Goal: Find specific page/section: Find specific page/section

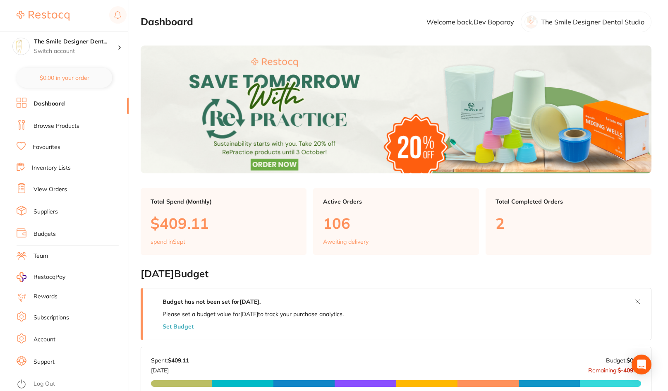
click at [328, 134] on img at bounding box center [396, 109] width 511 height 128
click at [53, 146] on link "Favourites" at bounding box center [47, 147] width 28 height 8
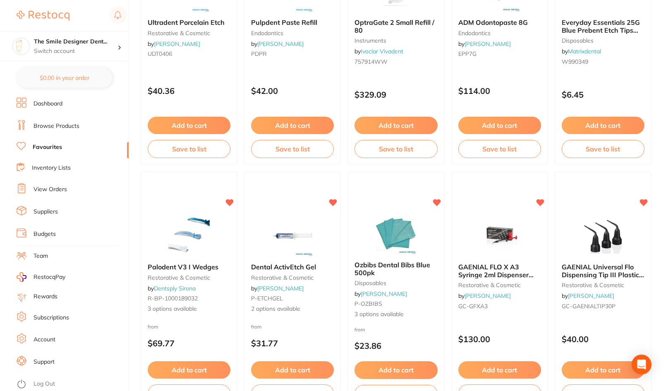
scroll to position [372, 0]
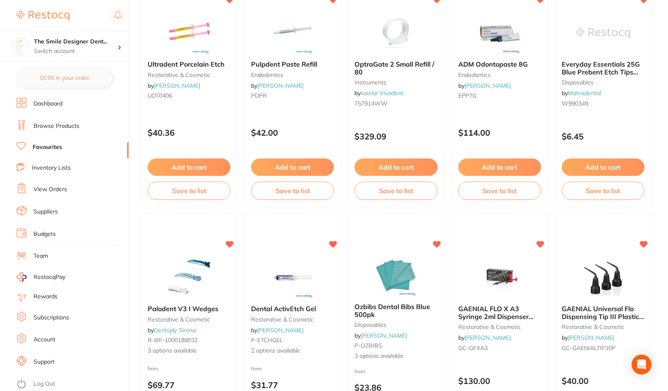
click at [73, 124] on link "Browse Products" at bounding box center [56, 126] width 46 height 8
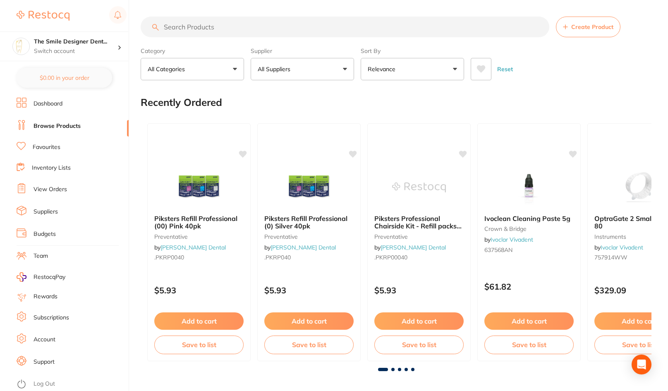
click at [232, 29] on input "search" at bounding box center [345, 27] width 409 height 21
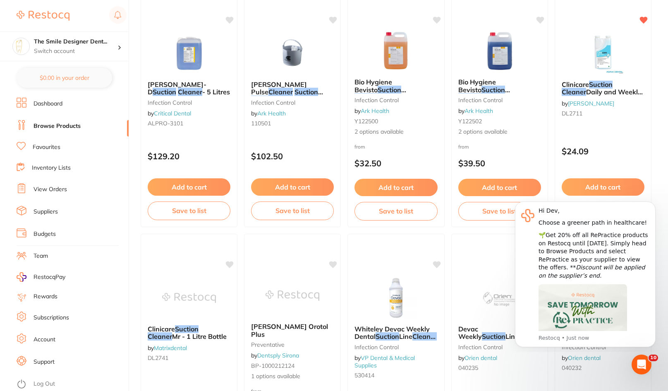
scroll to position [868, 0]
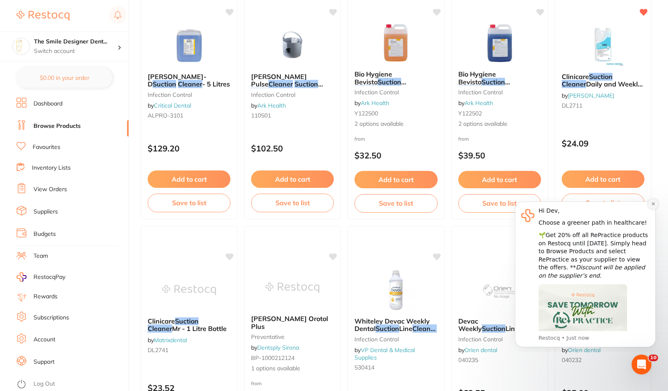
click at [651, 203] on icon "Dismiss notification" at bounding box center [653, 203] width 5 height 5
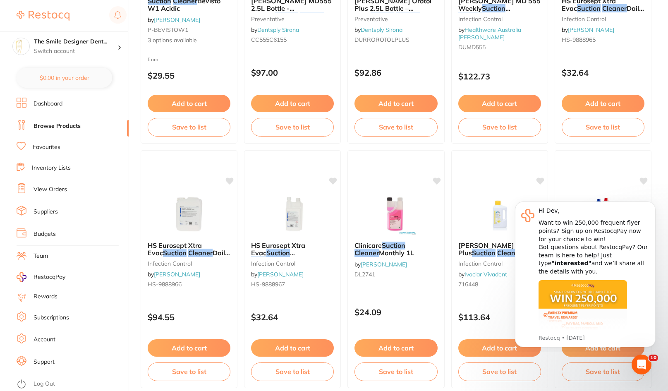
scroll to position [124, 0]
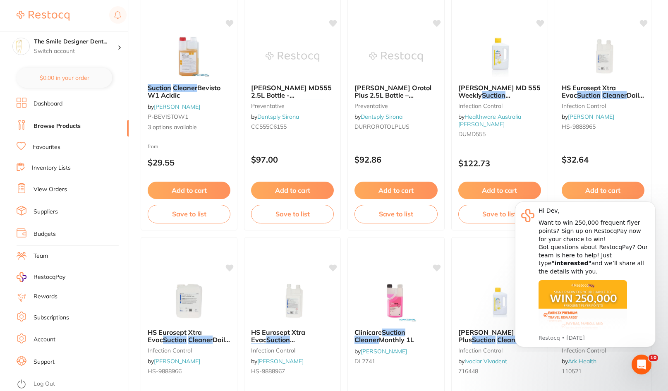
click at [72, 124] on link "Browse Products" at bounding box center [56, 126] width 47 height 8
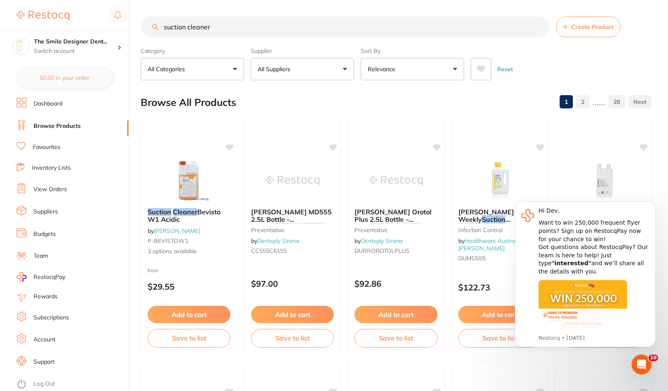
drag, startPoint x: 248, startPoint y: 29, endPoint x: 275, endPoint y: 72, distance: 50.9
click at [116, 20] on div "$1,075.91 The Smile Designer Dent... Switch account The Smile Designer Dental S…" at bounding box center [334, 195] width 668 height 391
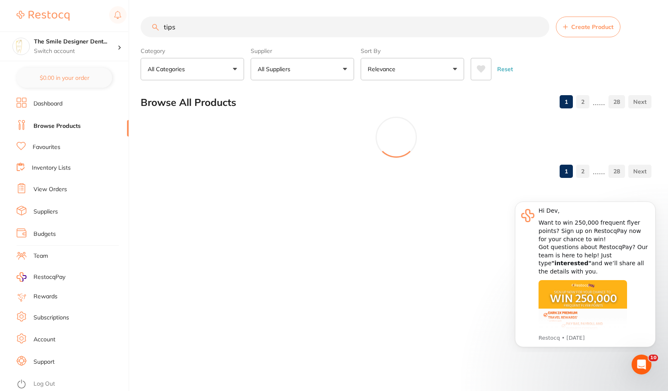
type input "tips"
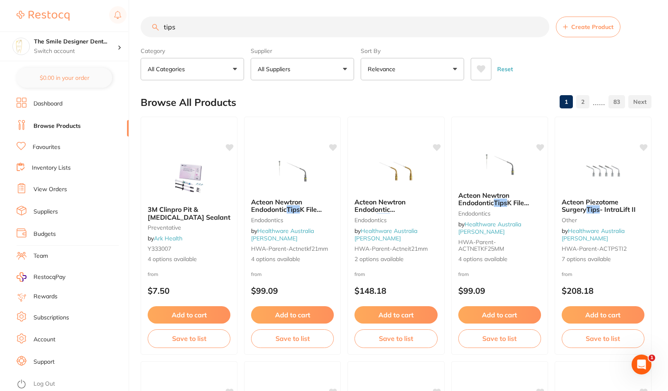
click at [47, 145] on link "Favourites" at bounding box center [47, 147] width 28 height 8
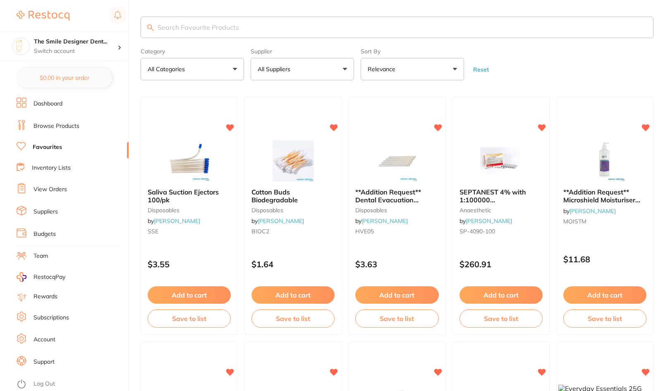
click at [183, 28] on input "search" at bounding box center [397, 28] width 513 height 22
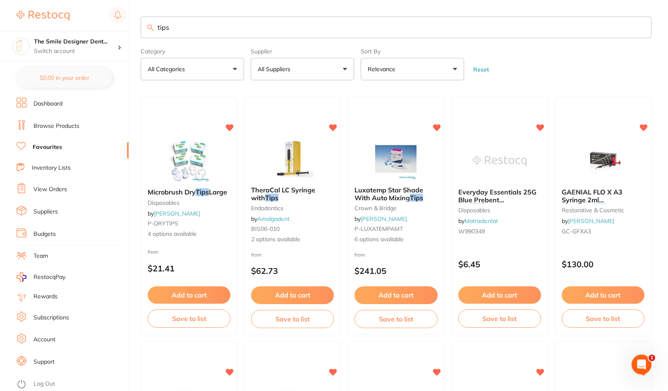
drag, startPoint x: 181, startPoint y: 26, endPoint x: 101, endPoint y: 22, distance: 79.5
click at [101, 22] on div "$1,075.91 The Smile Designer Dent... Switch account The Smile Designer Dental S…" at bounding box center [334, 195] width 668 height 391
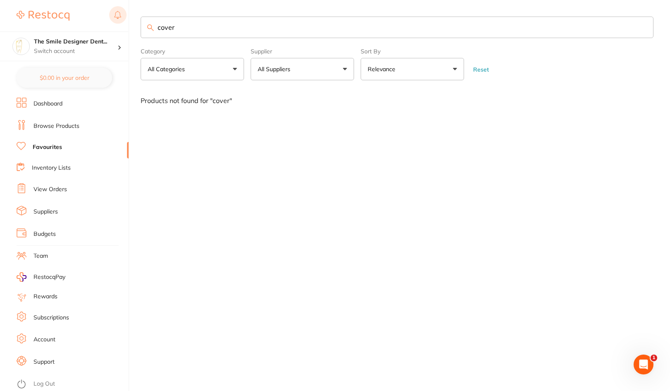
drag, startPoint x: 139, startPoint y: 21, endPoint x: 110, endPoint y: 21, distance: 29.4
click at [110, 21] on div "$1,075.91 The Smile Designer Dent... Switch account The Smile Designer Dental S…" at bounding box center [335, 195] width 670 height 391
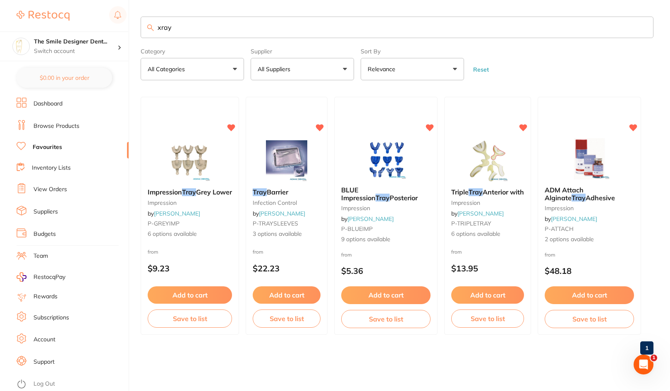
drag, startPoint x: 204, startPoint y: 24, endPoint x: 84, endPoint y: 24, distance: 119.5
click at [84, 24] on div "$1,075.91 The Smile Designer Dent... Switch account The Smile Designer Dental S…" at bounding box center [335, 195] width 670 height 391
type input "sleeve"
